Goal: Use online tool/utility: Utilize a website feature to perform a specific function

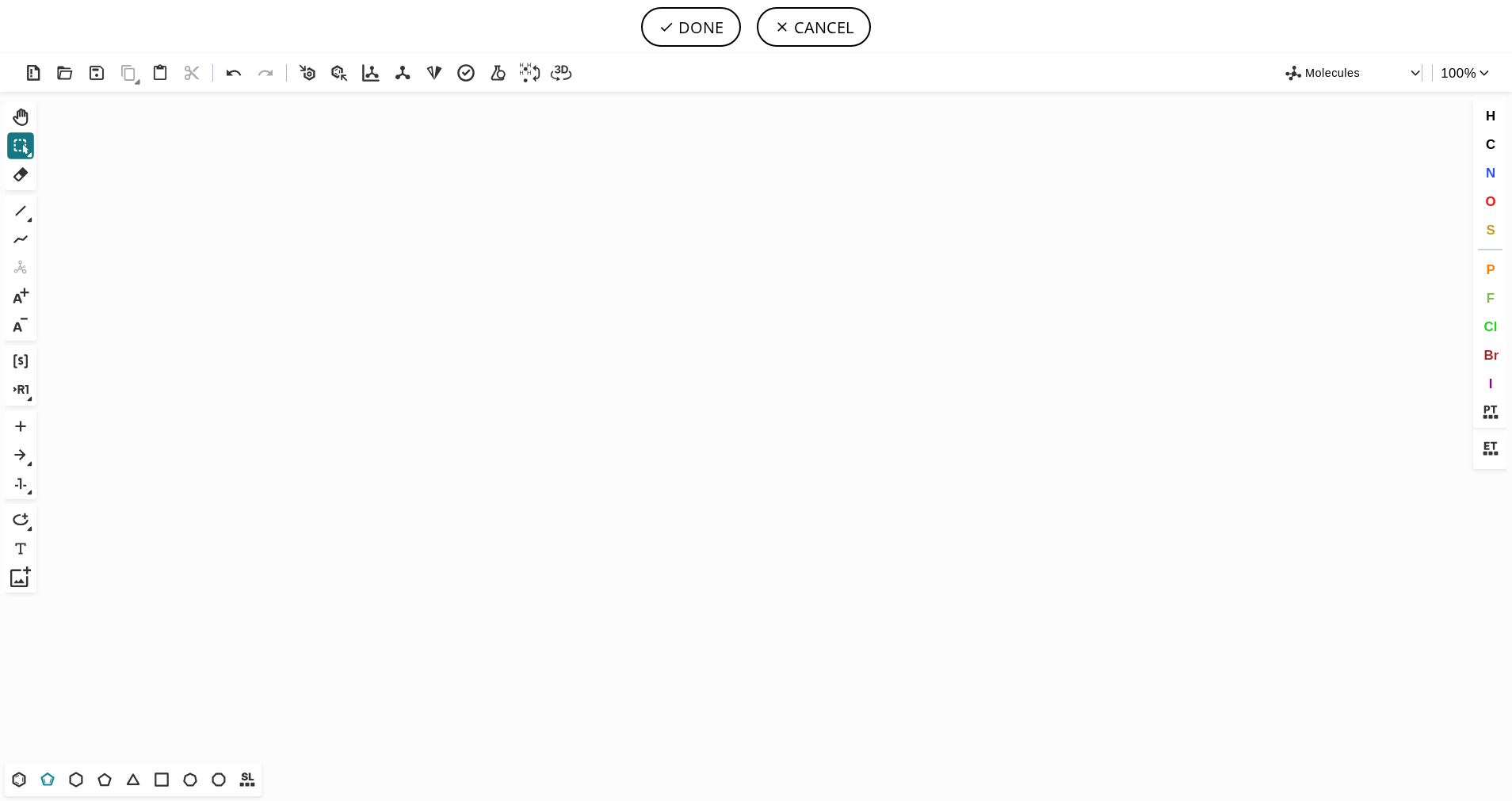
click at [41, 778] on icon at bounding box center [47, 780] width 13 height 13
drag, startPoint x: 673, startPoint y: 403, endPoint x: 588, endPoint y: 434, distance: 90.5
click at [588, 434] on icon "Created with [PERSON_NAME] 2.3.0" at bounding box center [756, 427] width 1426 height 671
click at [1511, 226] on html "DONE CANCEL Created with [PERSON_NAME] 2.3.0 Molecules 100 % Ctrl+Alt+H Shift+T…" at bounding box center [756, 400] width 1512 height 801
click at [1503, 234] on button "S" at bounding box center [1491, 230] width 27 height 27
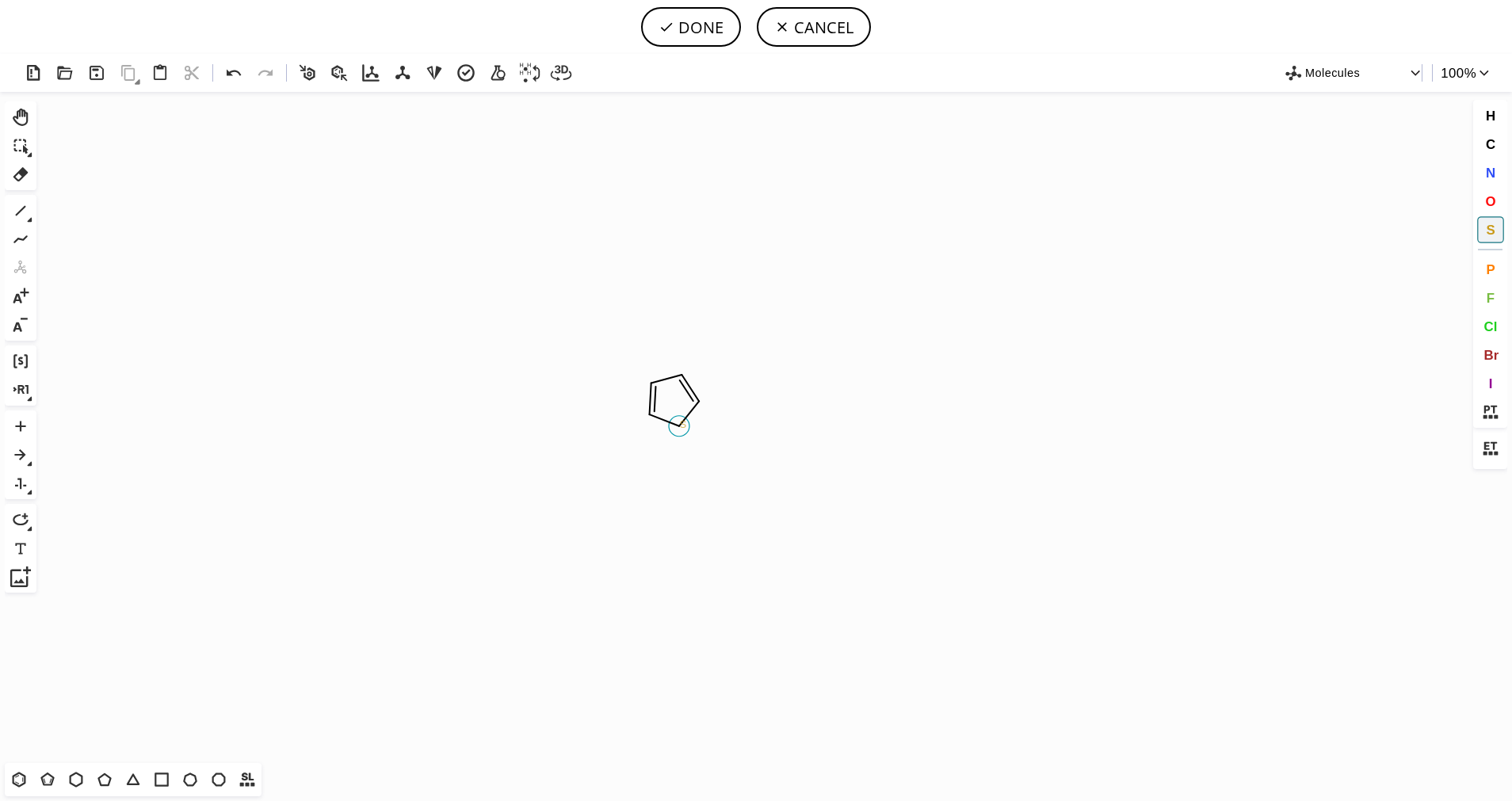
click at [683, 424] on tspan "S" at bounding box center [683, 424] width 7 height 12
click at [15, 214] on icon at bounding box center [20, 211] width 21 height 21
click at [31, 214] on button "1" at bounding box center [21, 211] width 27 height 27
click at [83, 215] on icon at bounding box center [81, 211] width 17 height 17
click at [1486, 193] on span "O" at bounding box center [1490, 201] width 10 height 15
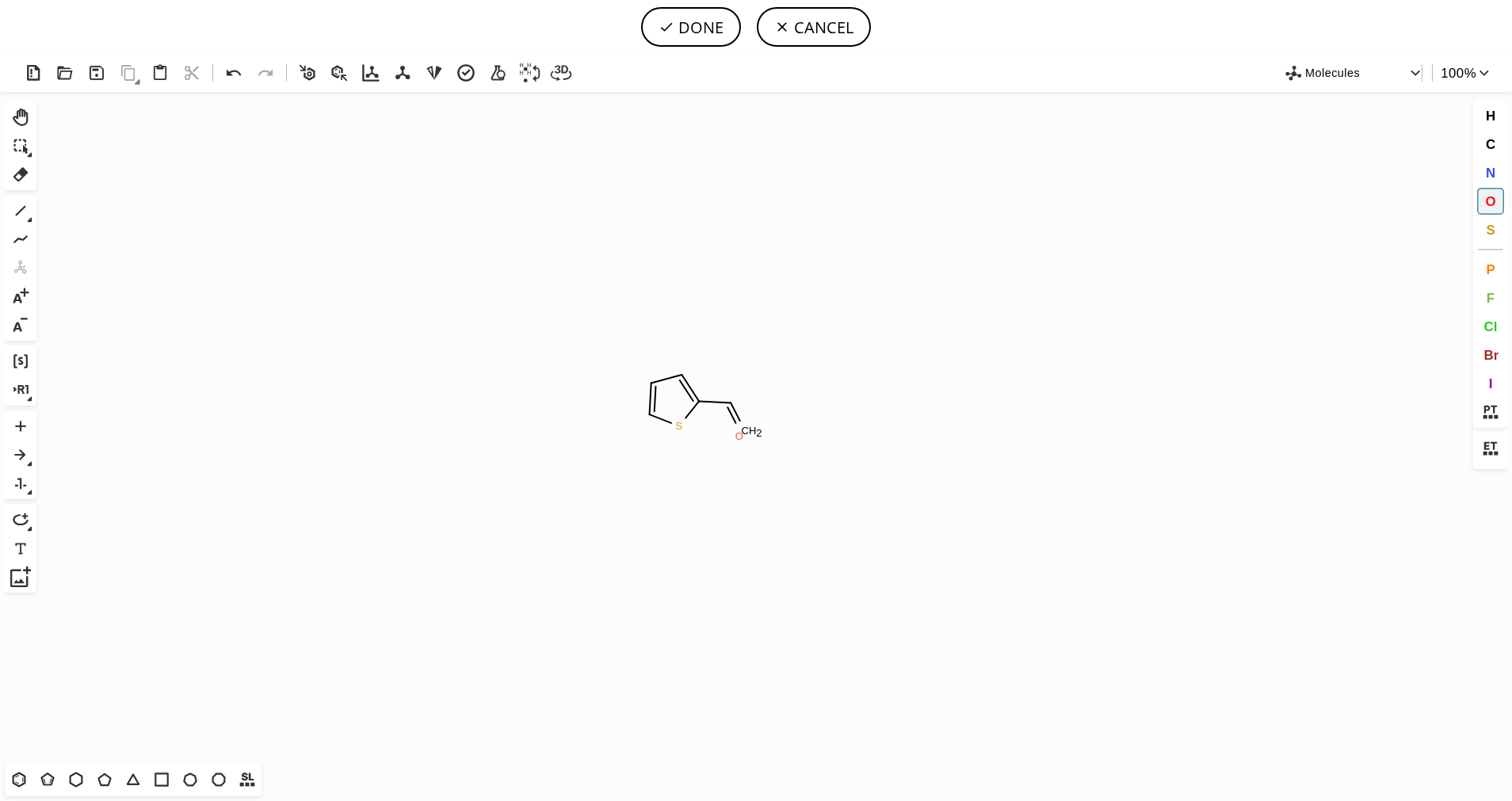
click at [741, 436] on tspan "O" at bounding box center [740, 436] width 8 height 12
click at [11, 214] on icon at bounding box center [20, 211] width 21 height 21
click at [1495, 203] on span "O" at bounding box center [1490, 201] width 10 height 15
click at [755, 373] on tspan "O" at bounding box center [755, 373] width 8 height 12
click at [2, 214] on div "Created with [PERSON_NAME] 2.3.0 O H S O O Molecules 100 % Ctrl+Alt+H Shift+Tab…" at bounding box center [756, 427] width 1512 height 747
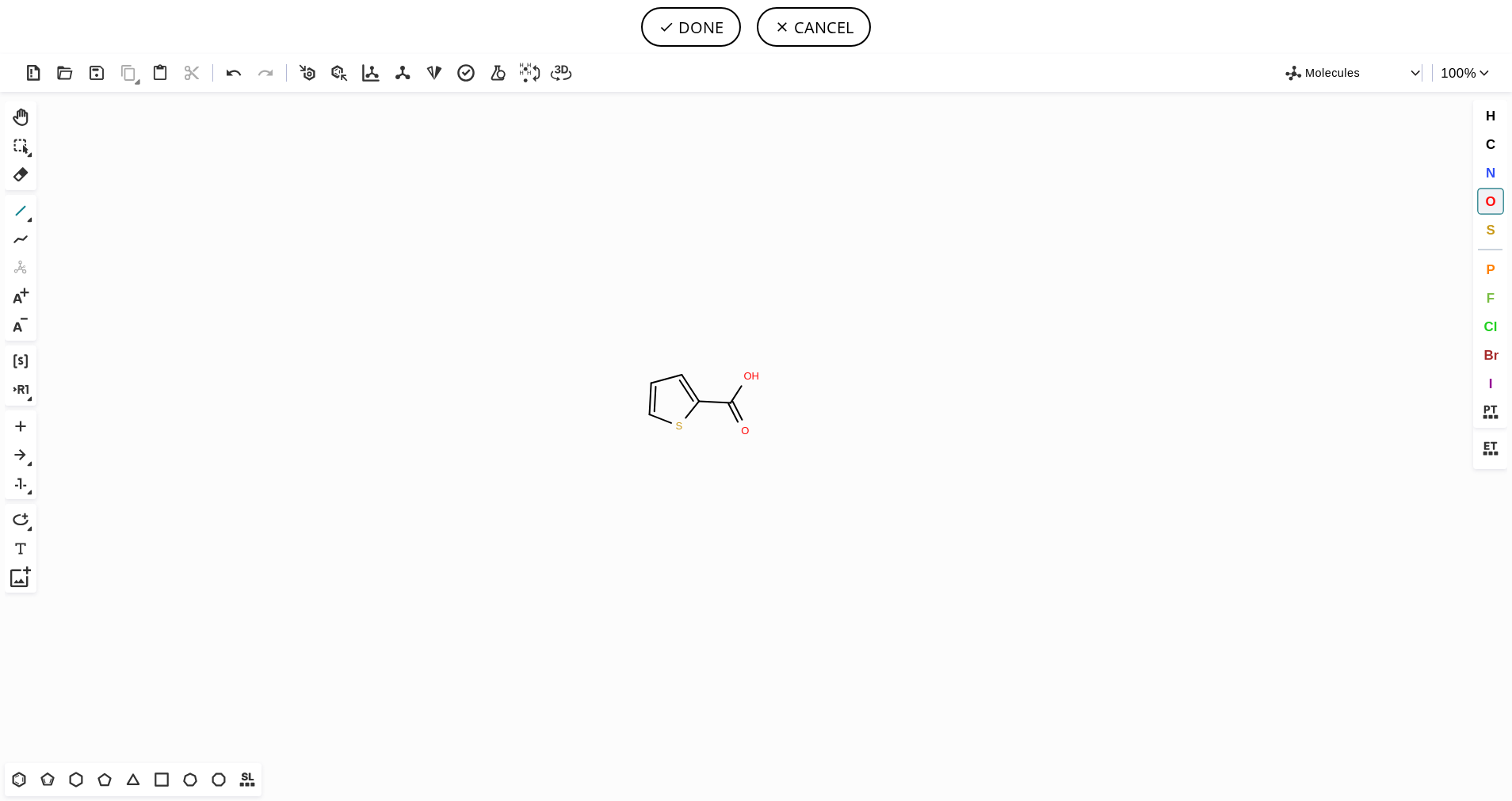
click at [15, 210] on icon at bounding box center [20, 211] width 21 height 21
click at [50, 780] on icon at bounding box center [48, 781] width 8 height 5
click at [22, 784] on icon at bounding box center [19, 780] width 13 height 15
click at [31, 219] on icon at bounding box center [31, 221] width 5 height 5
click at [86, 213] on icon at bounding box center [81, 211] width 17 height 17
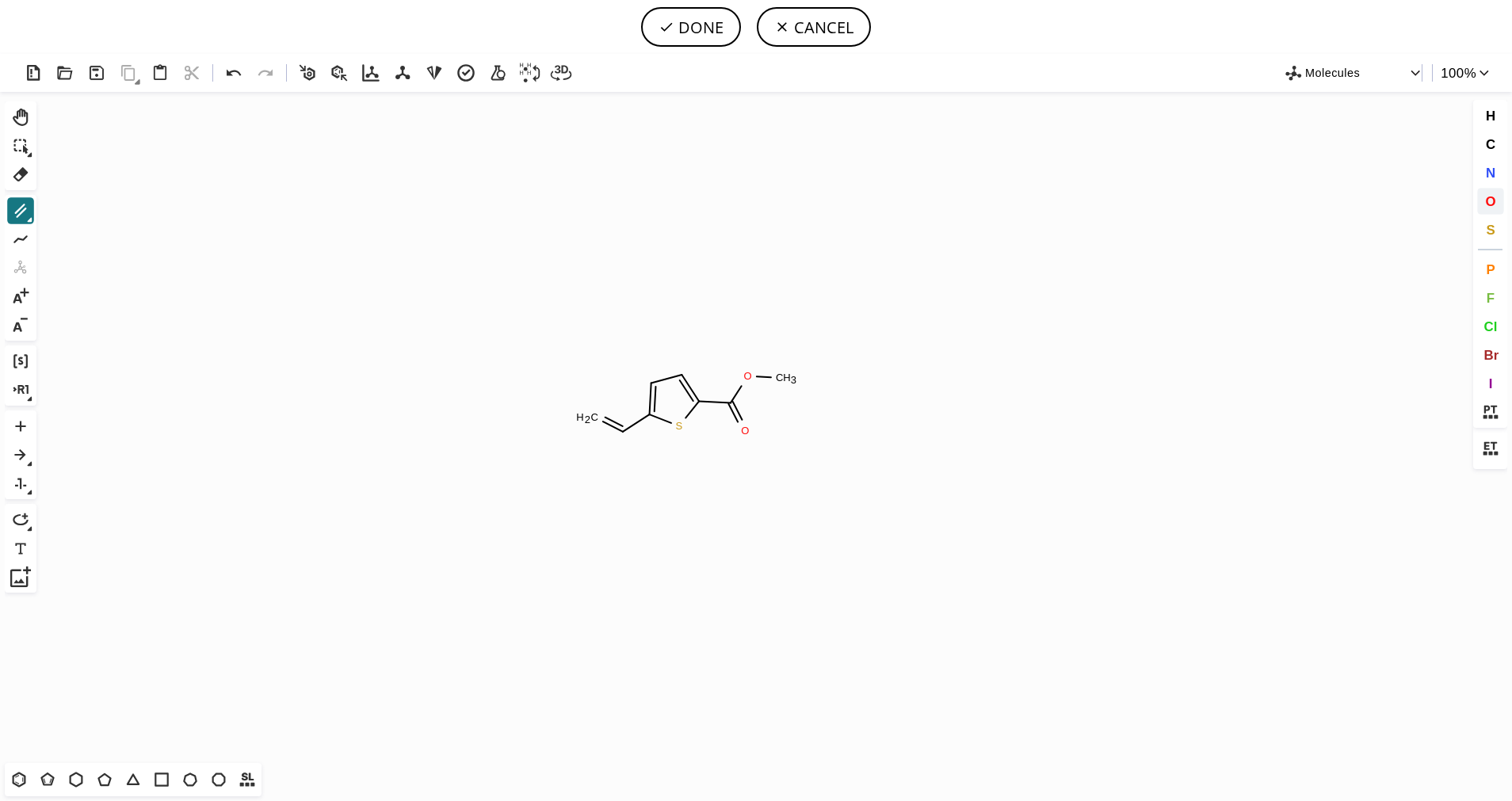
click at [1483, 203] on button "O" at bounding box center [1491, 201] width 27 height 27
click at [591, 422] on tspan "O" at bounding box center [591, 422] width 8 height 12
click at [2, 202] on div "Created with [PERSON_NAME] 2.3.0 O S O O C H 3 O Molecules 100 % Ctrl+Alt+H Shi…" at bounding box center [756, 427] width 1512 height 747
click at [12, 205] on icon at bounding box center [20, 211] width 21 height 21
click at [19, 789] on icon at bounding box center [19, 780] width 21 height 21
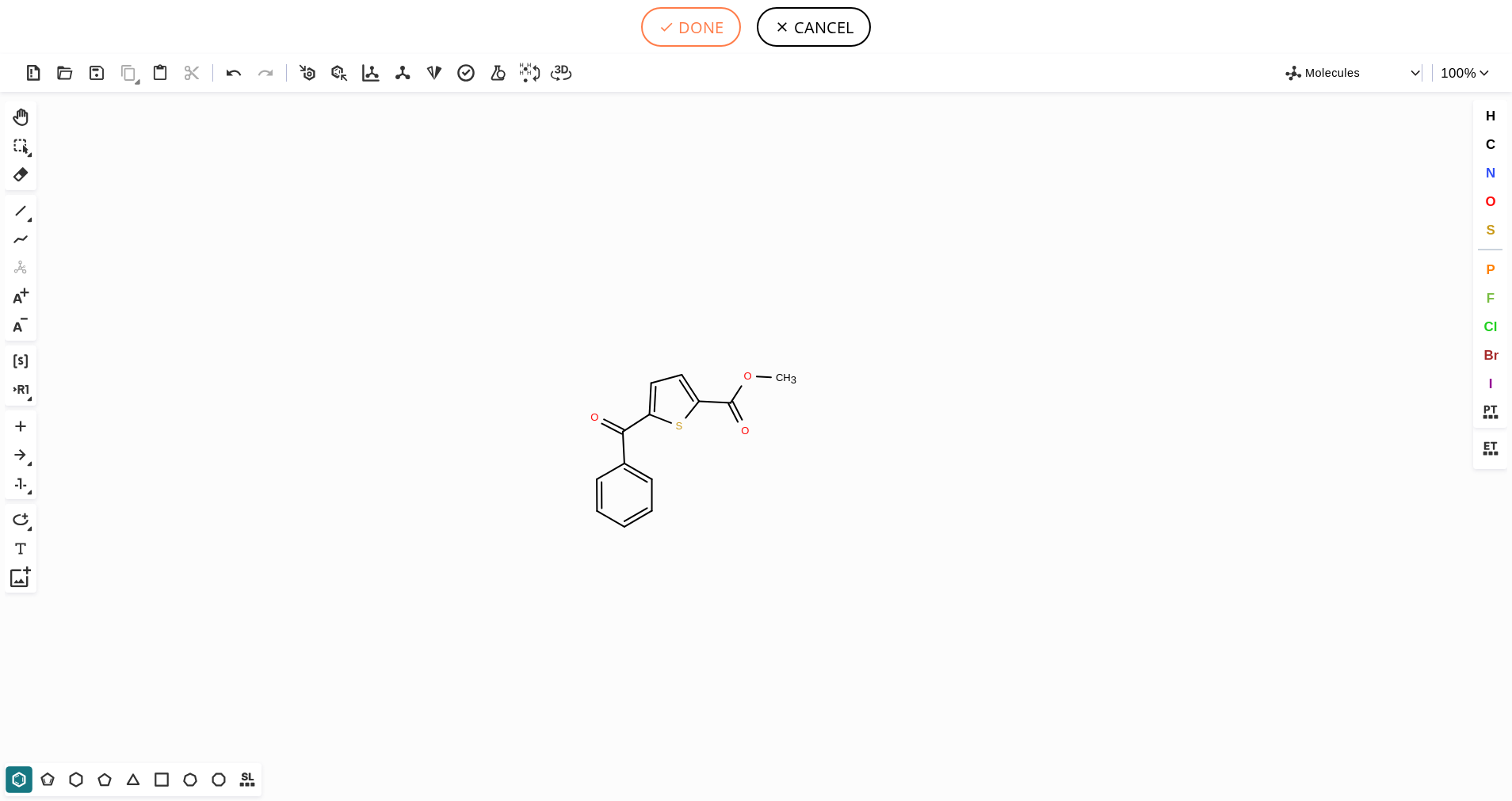
click at [708, 21] on button "DONE" at bounding box center [690, 27] width 100 height 40
type input "S1C(C(C2C=CC=CC=2)=O)=CC=C1C(OC)=O"
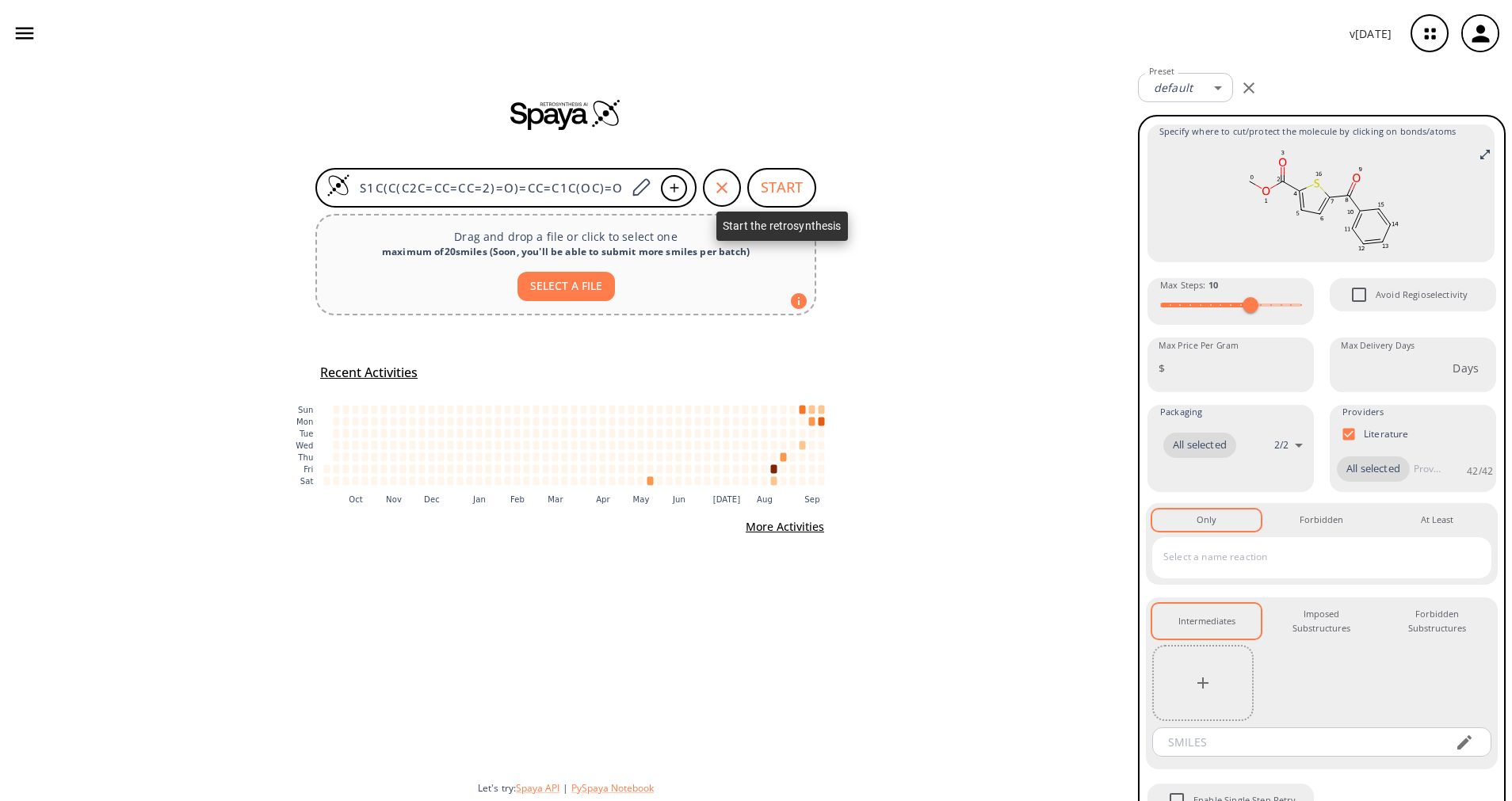
click at [780, 184] on button "START" at bounding box center [781, 188] width 69 height 40
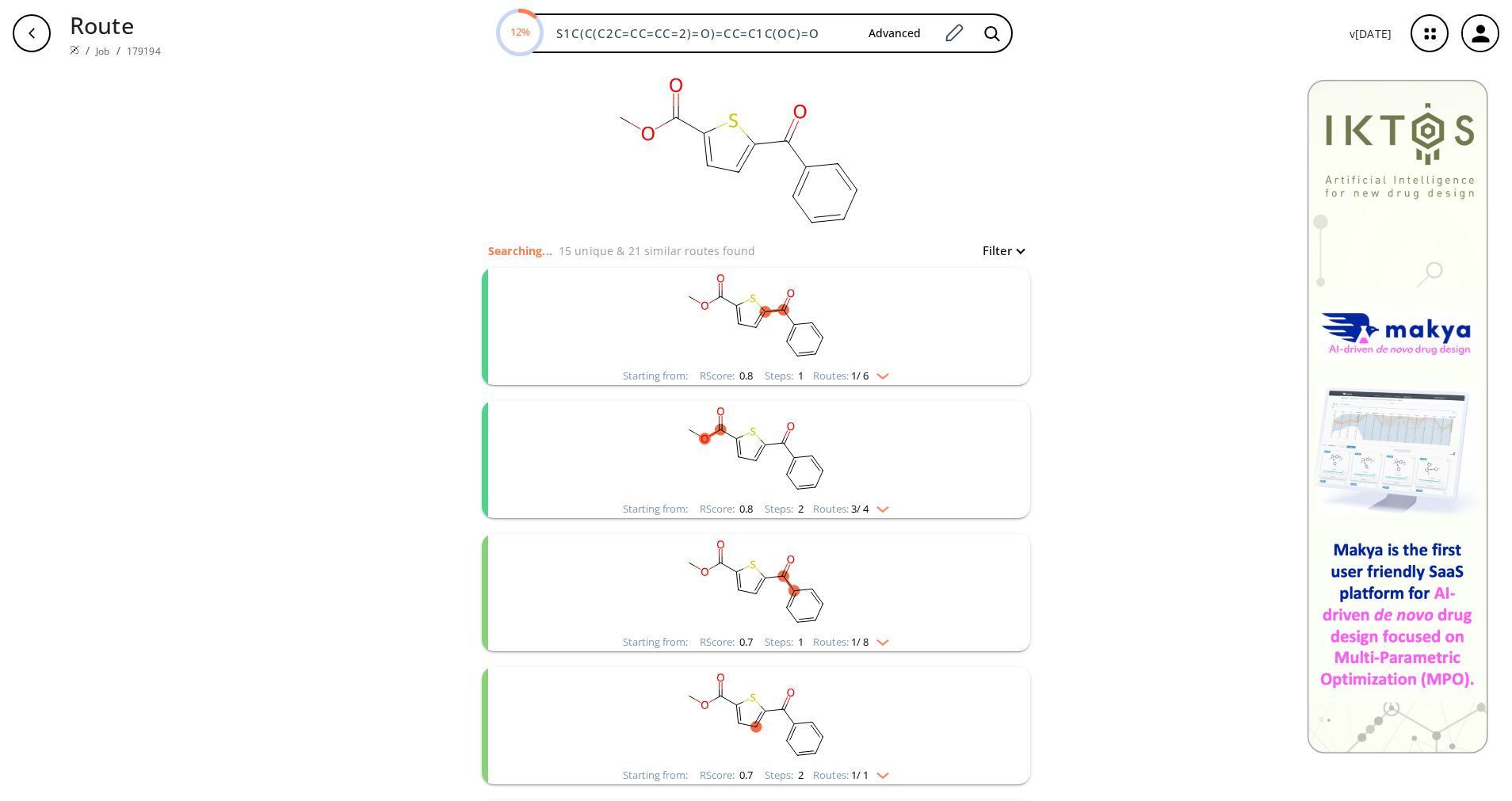
click at [872, 366] on rect "clusters" at bounding box center [756, 317] width 412 height 99
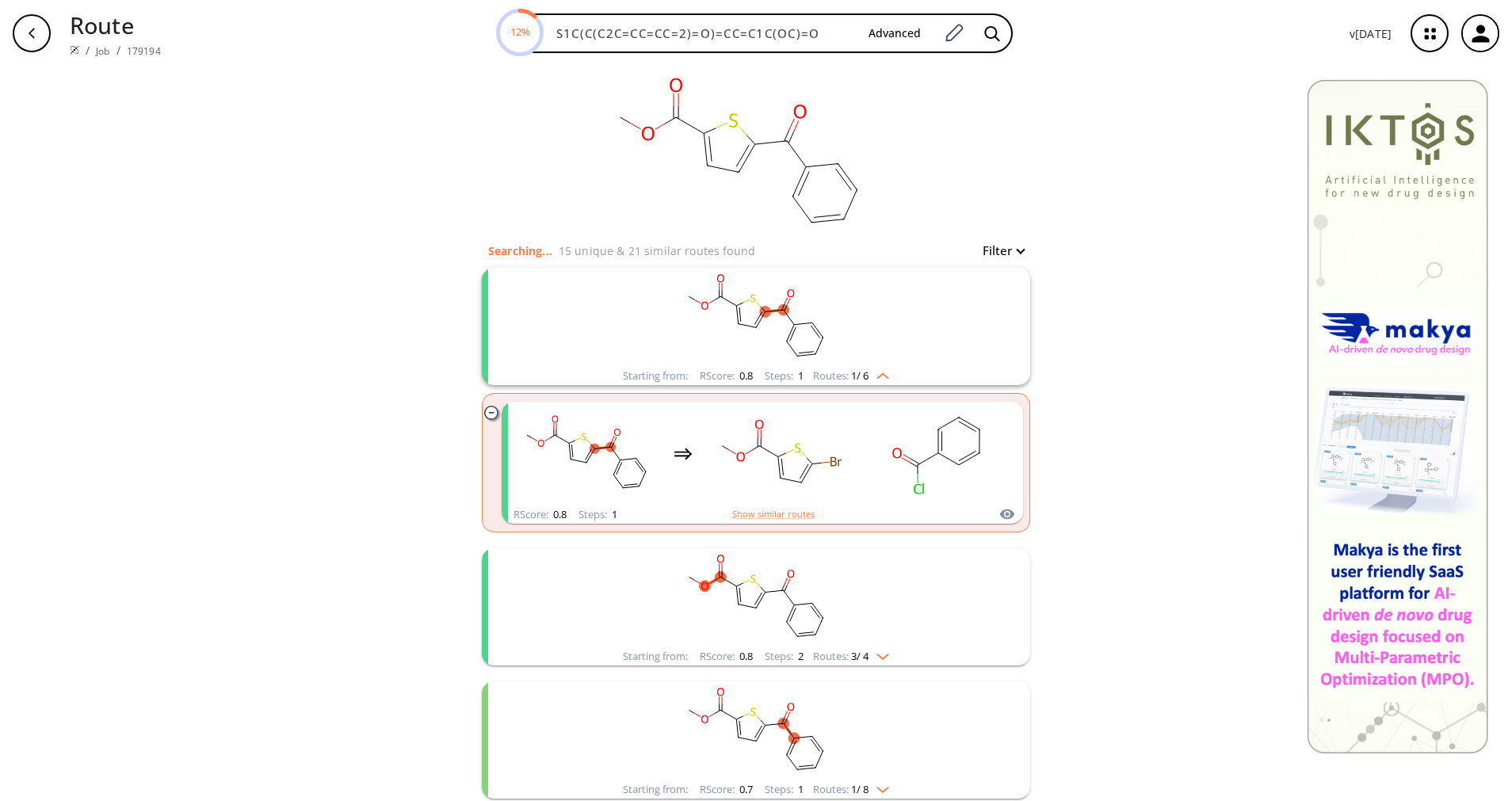
click at [856, 656] on span "3 / 4" at bounding box center [859, 656] width 17 height 10
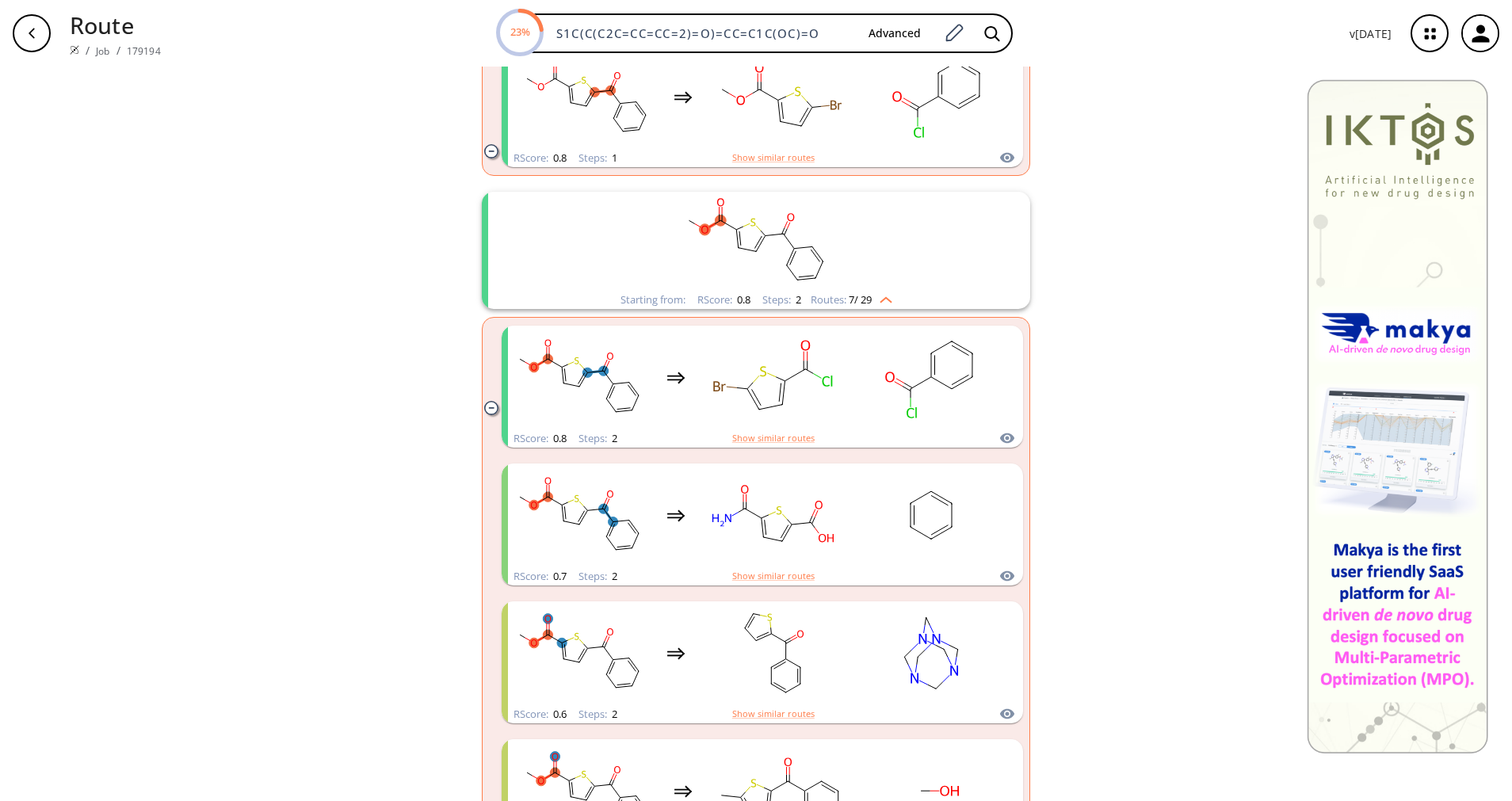
scroll to position [238, 0]
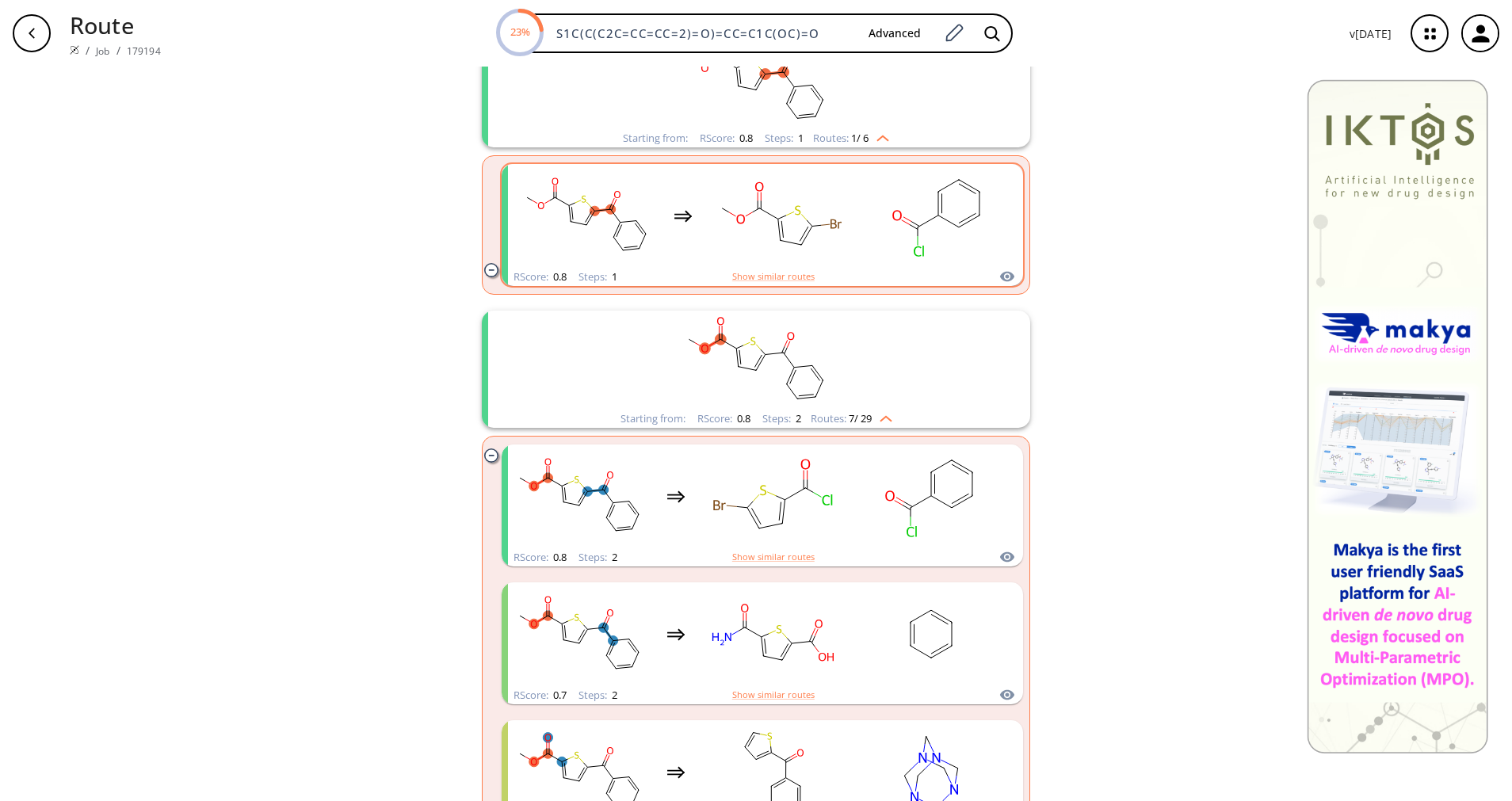
click at [890, 212] on ellipse "clusters" at bounding box center [896, 216] width 14 height 15
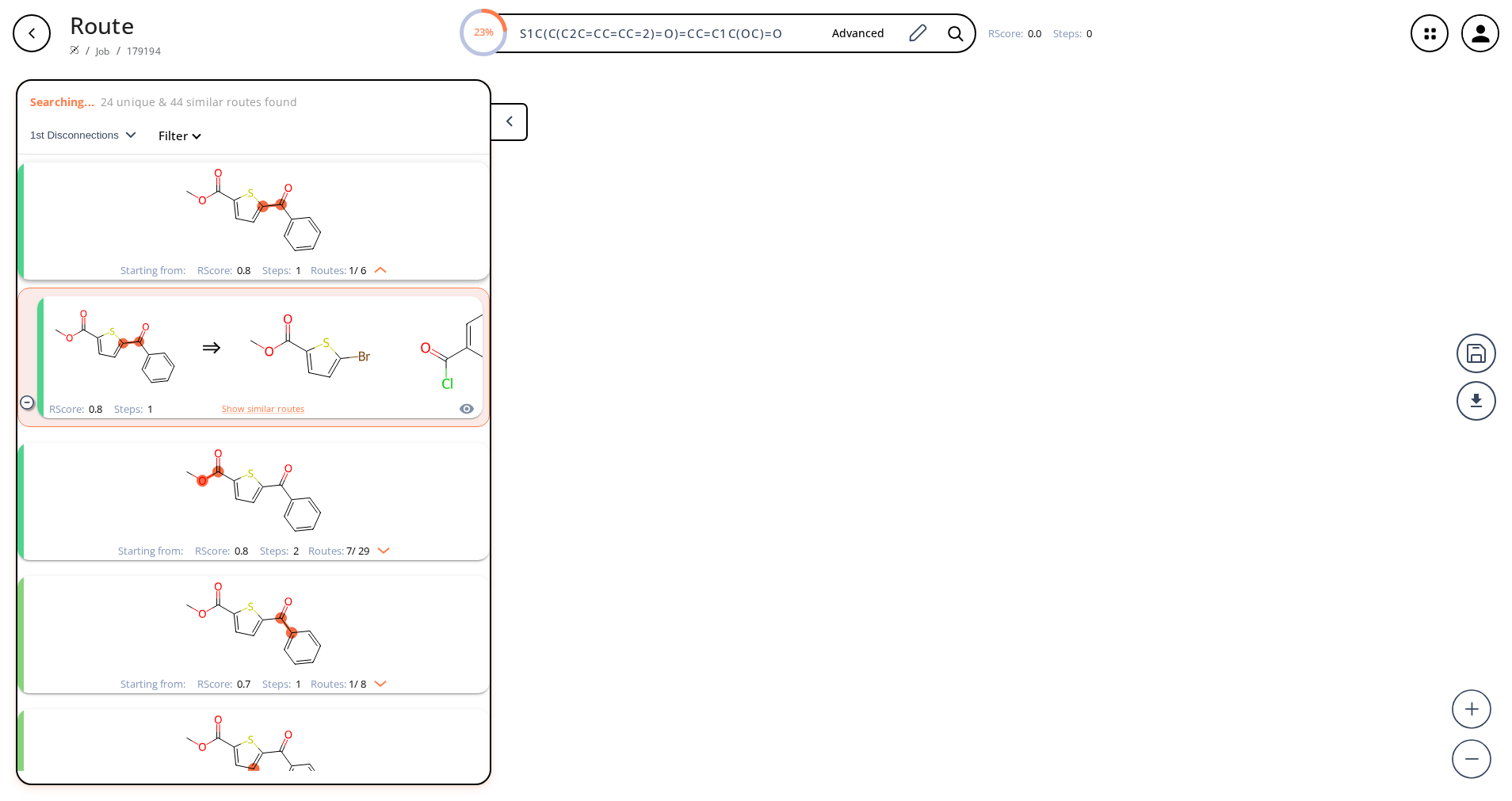
scroll to position [36, 0]
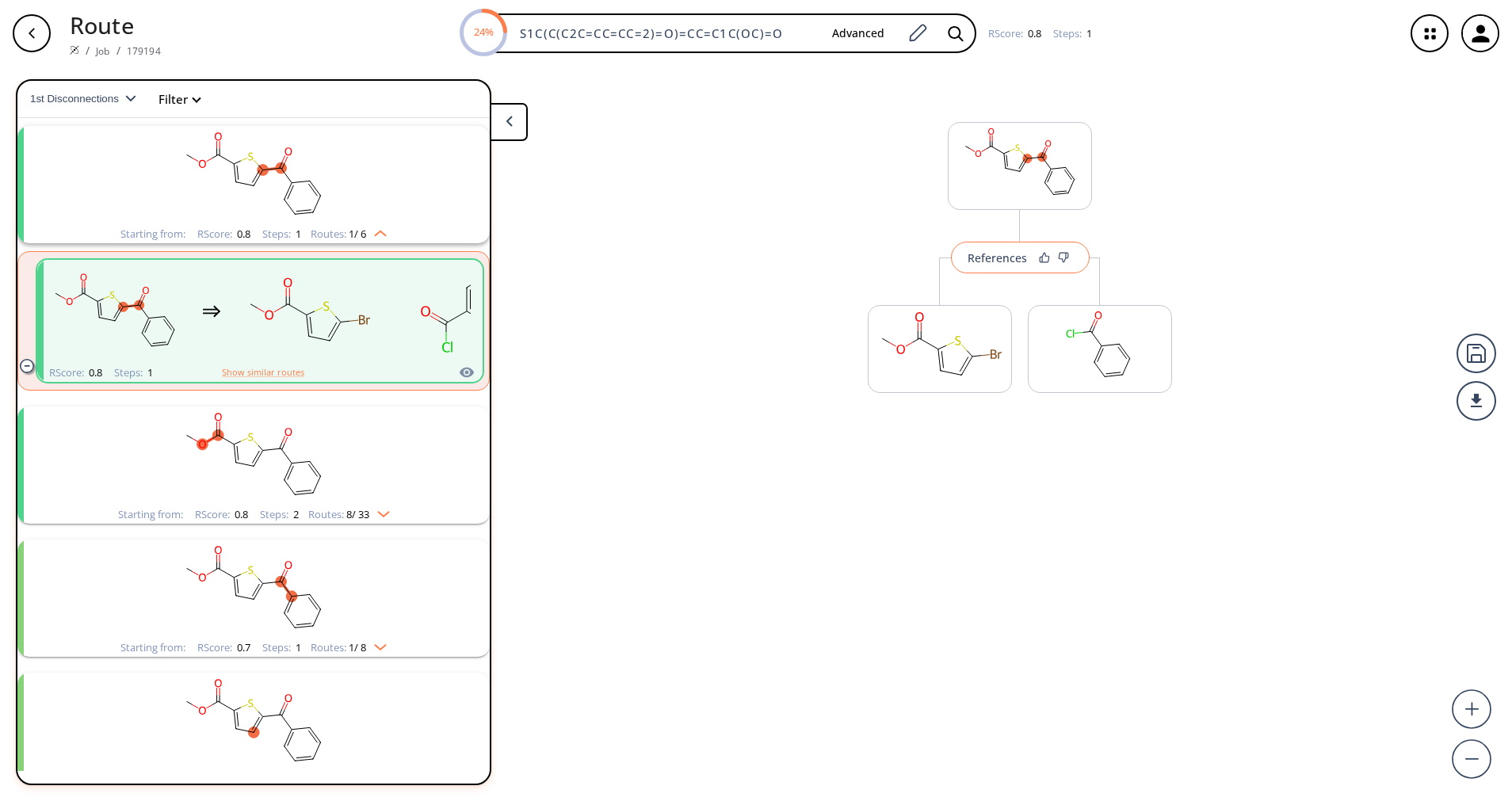
click at [1006, 242] on button "References" at bounding box center [1020, 257] width 139 height 31
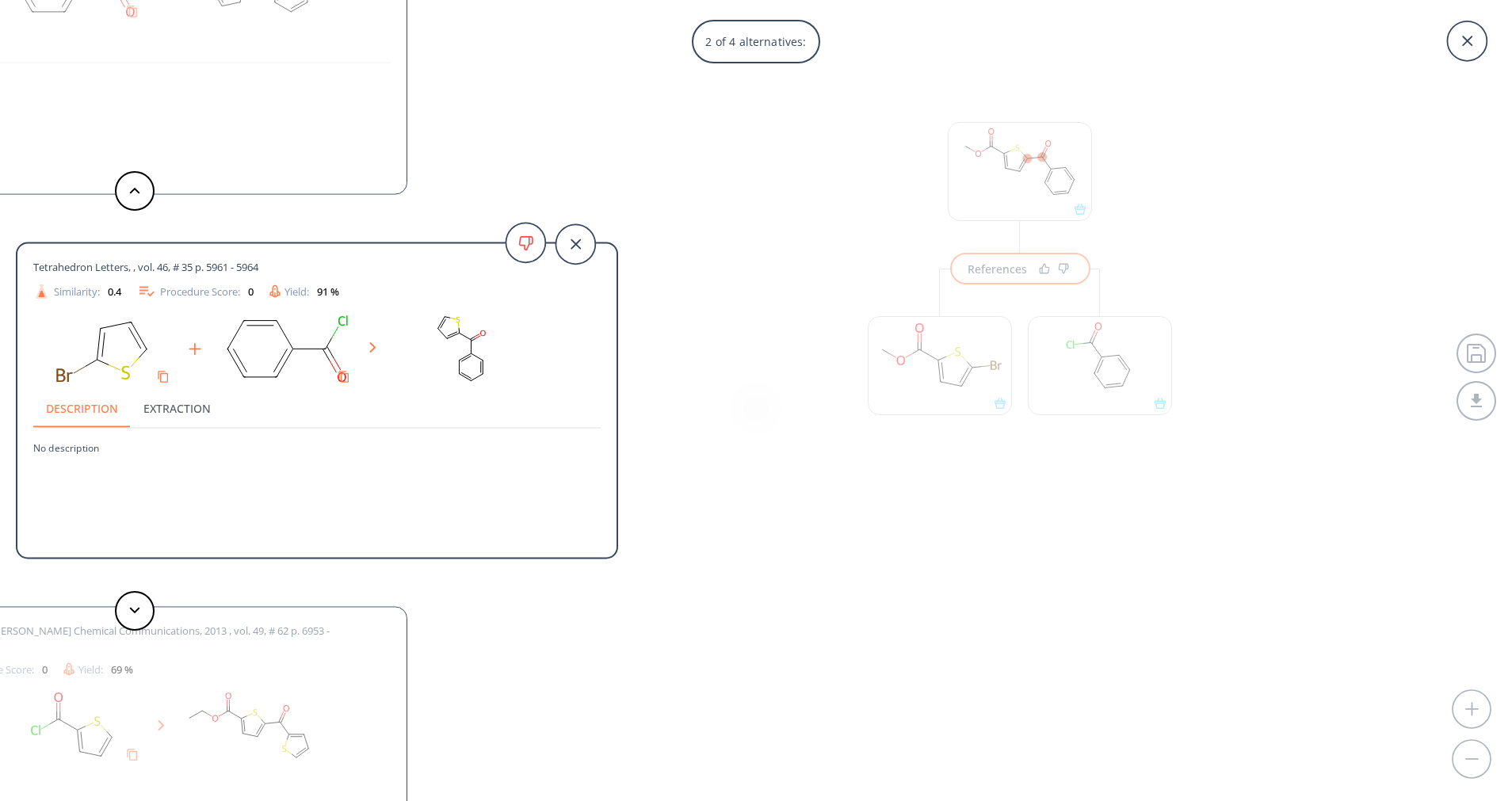
click at [99, 270] on span "Tetrahedron Letters, , vol. 46, # 35 p. 5961 - 5964" at bounding box center [145, 266] width 225 height 14
copy span "Tetrahedron Letters, , vol. 46, # 35 p. 5961 - 5964"
